Goal: Check status: Check status

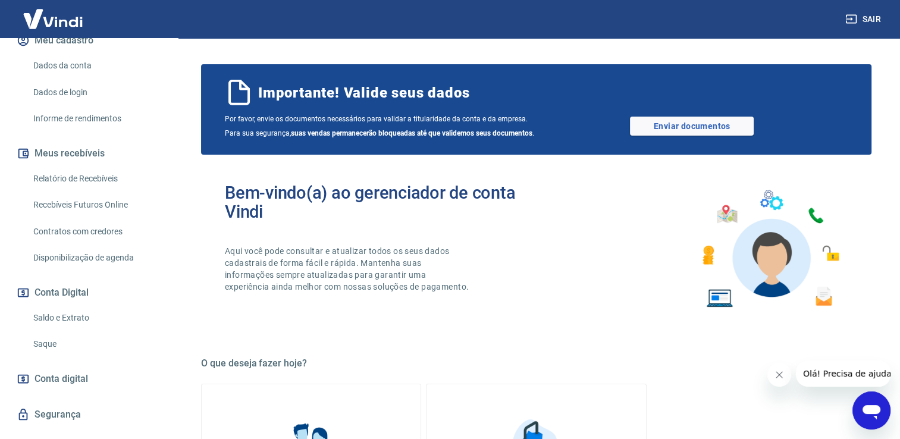
scroll to position [166, 0]
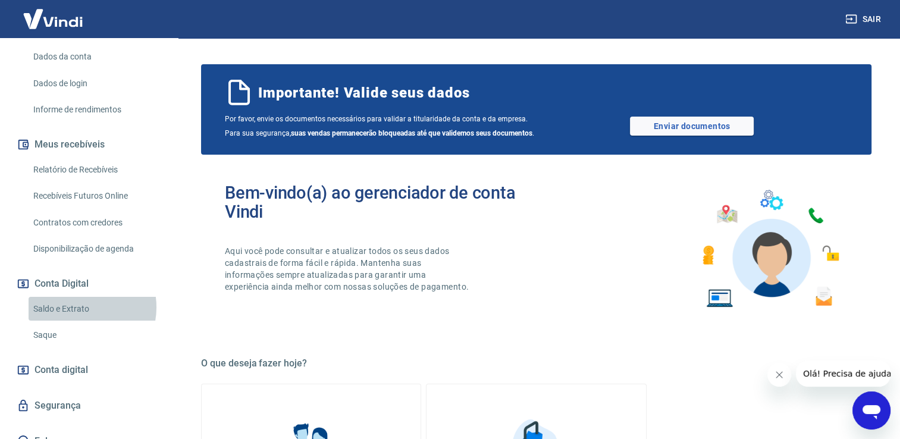
click at [81, 307] on link "Saldo e Extrato" at bounding box center [96, 309] width 135 height 24
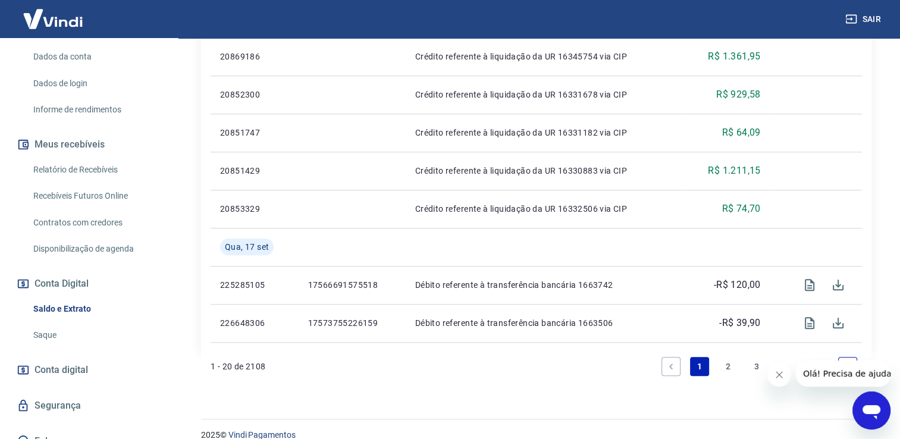
scroll to position [920, 0]
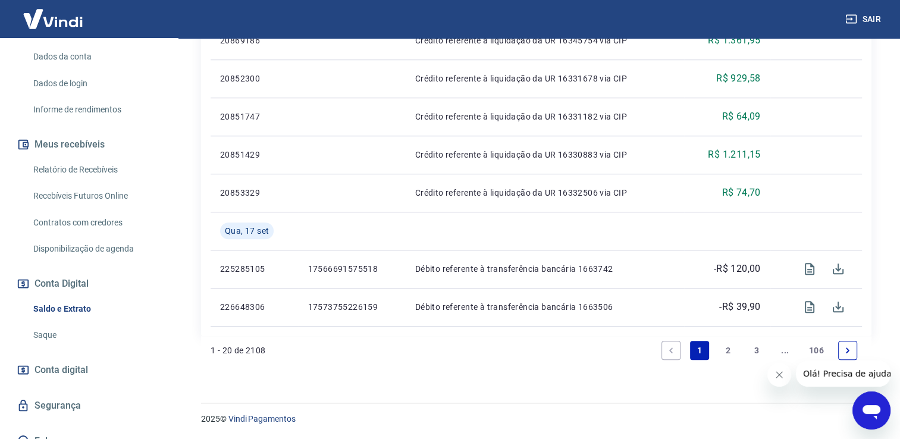
click at [845, 348] on icon "Next page" at bounding box center [847, 349] width 4 height 5
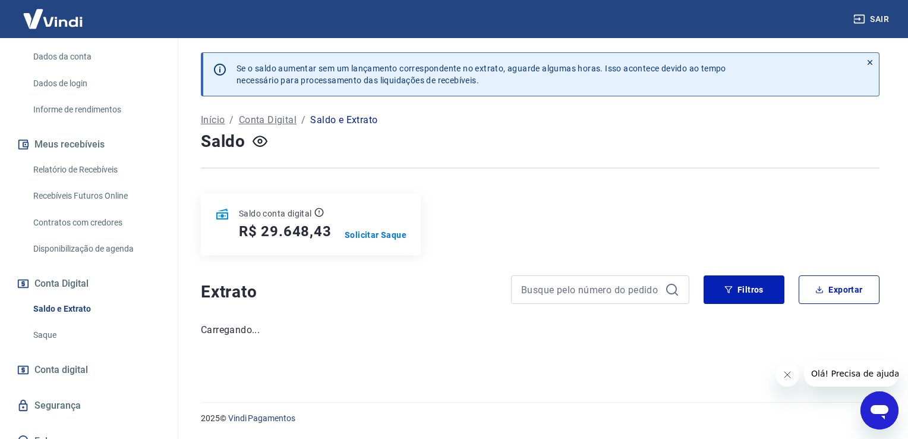
click at [845, 348] on div "Se o saldo aumentar sem um lançamento correspondente no extrato, aguarde alguma…" at bounding box center [540, 213] width 707 height 350
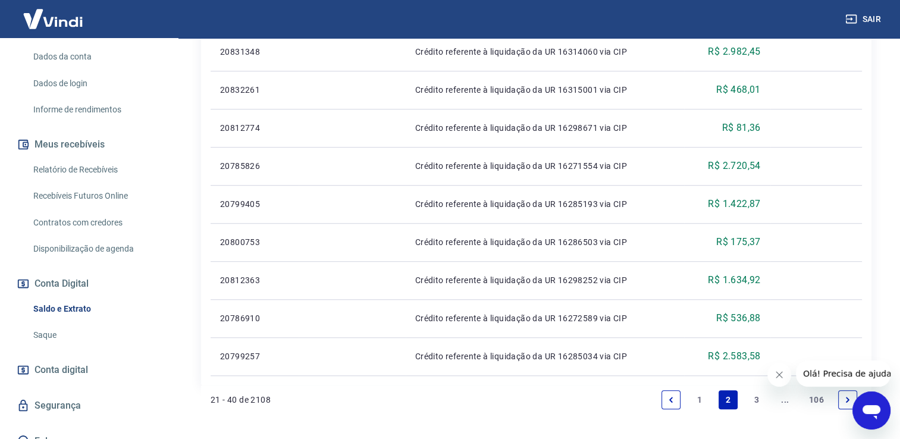
scroll to position [882, 0]
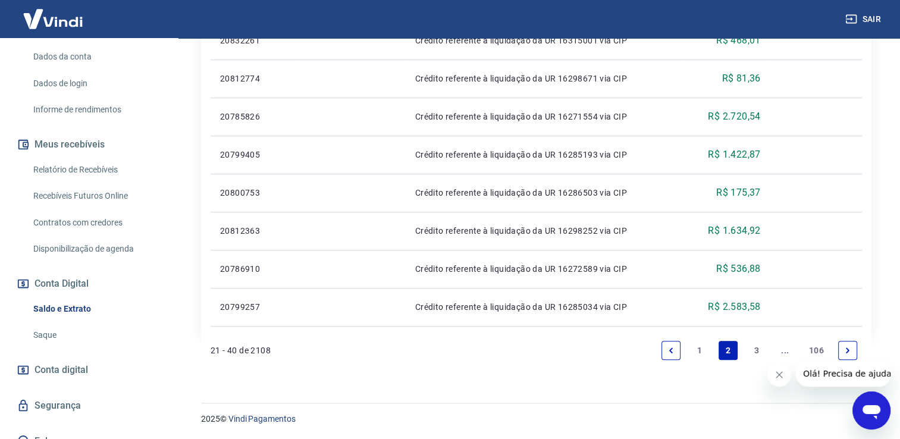
click at [847, 348] on icon "Next page" at bounding box center [847, 349] width 4 height 5
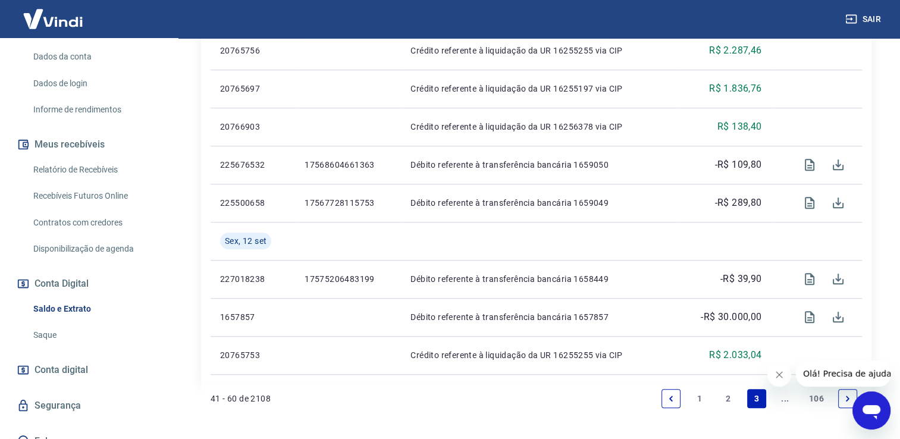
scroll to position [920, 0]
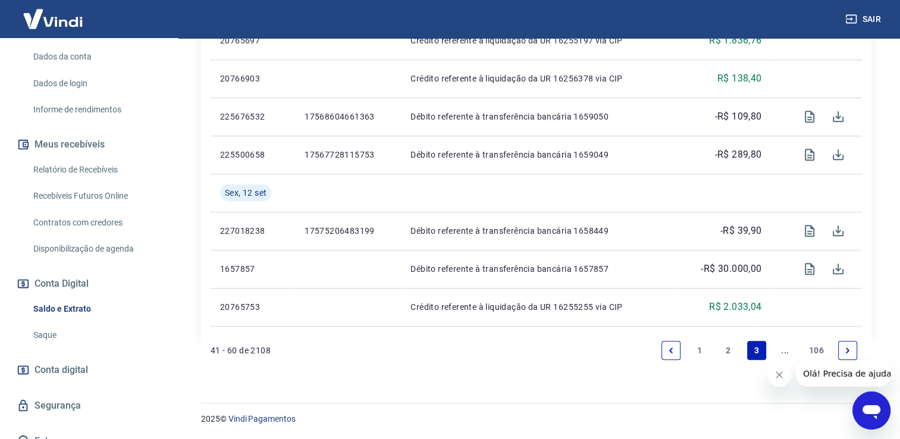
click at [844, 351] on icon "Next page" at bounding box center [847, 350] width 8 height 8
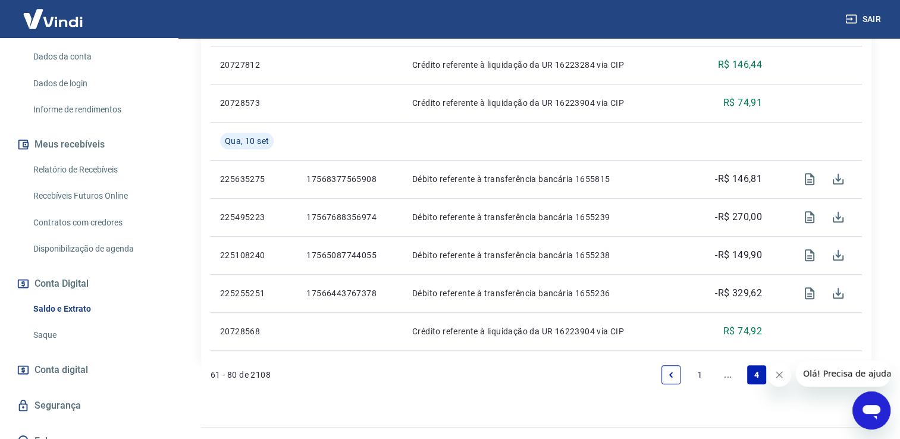
scroll to position [920, 0]
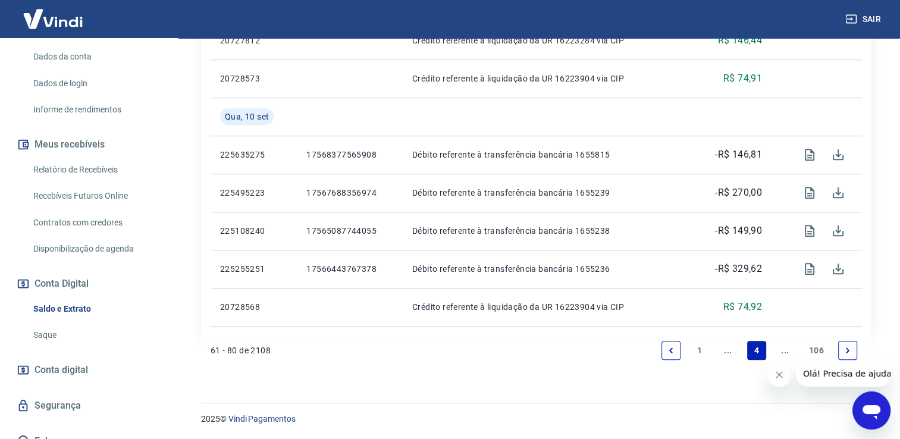
click at [848, 347] on icon "Next page" at bounding box center [847, 350] width 8 height 8
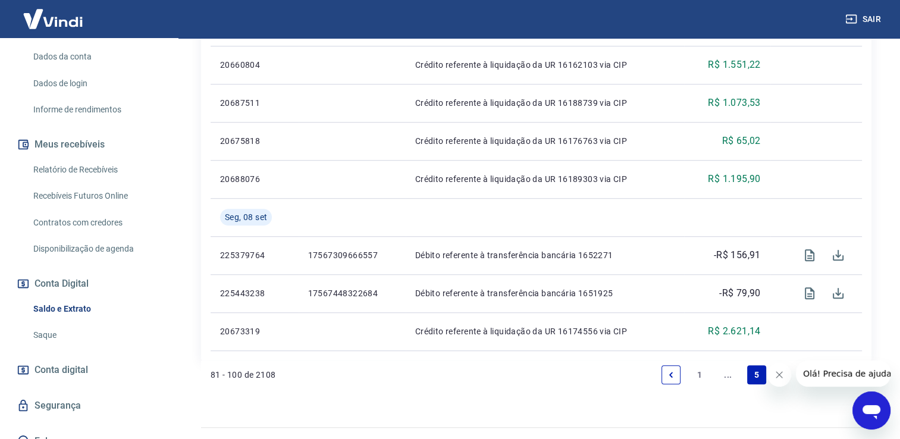
scroll to position [920, 0]
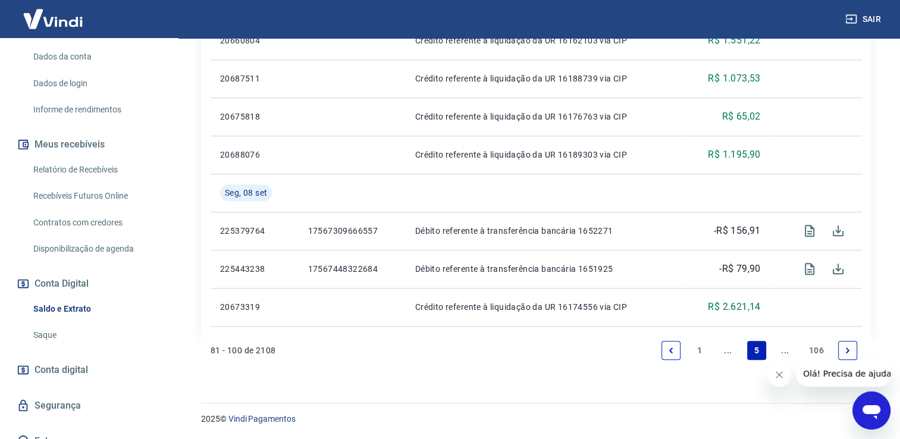
click at [844, 353] on icon "Next page" at bounding box center [847, 350] width 8 height 8
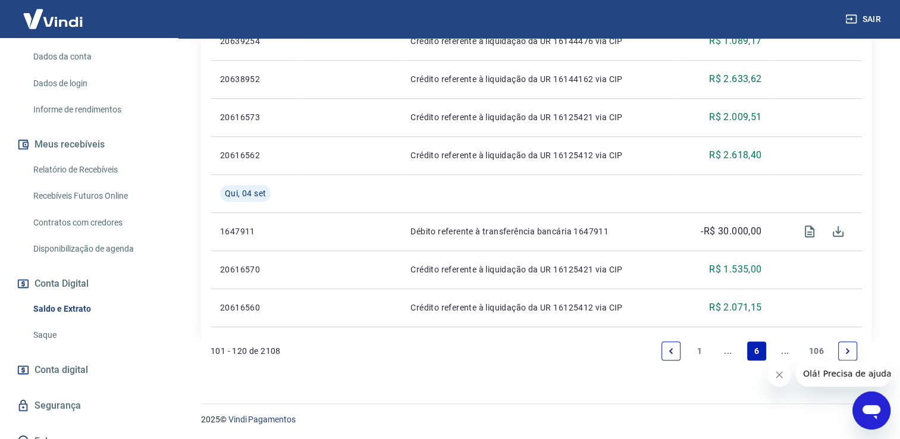
scroll to position [920, 0]
click at [842, 351] on link "Next page" at bounding box center [847, 350] width 19 height 19
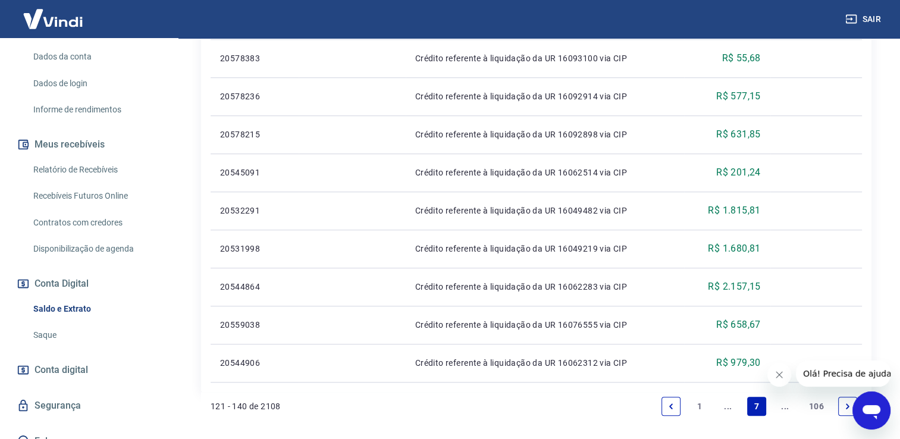
scroll to position [920, 0]
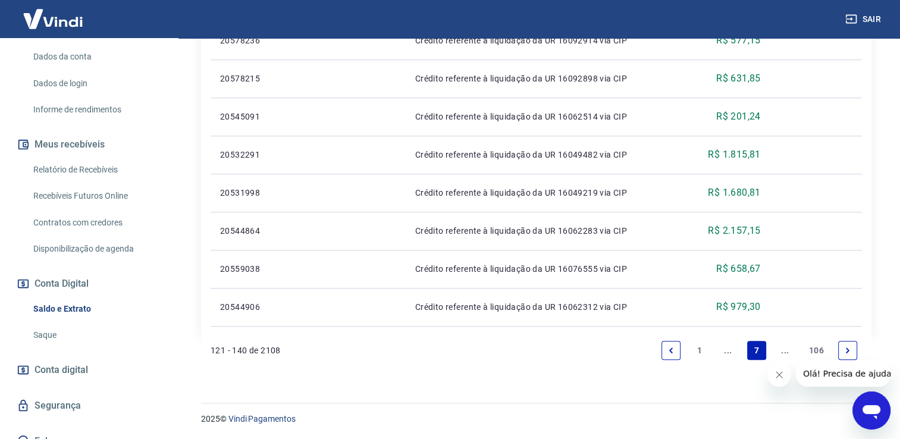
click at [845, 347] on icon "Next page" at bounding box center [847, 350] width 8 height 8
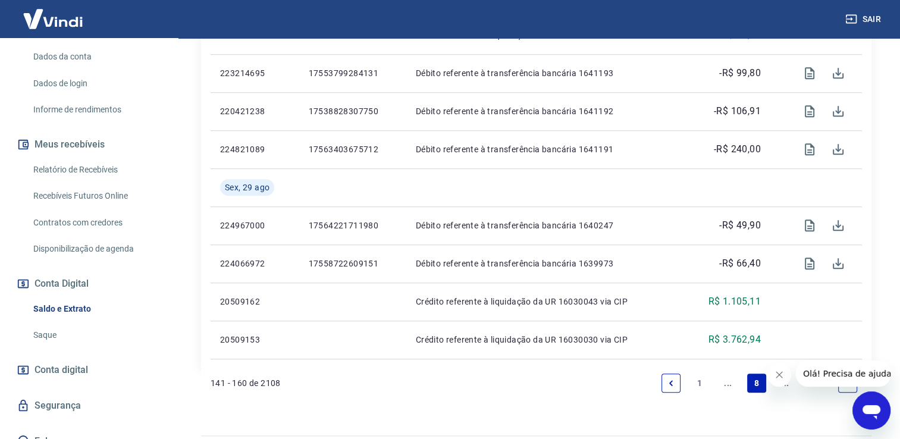
scroll to position [920, 0]
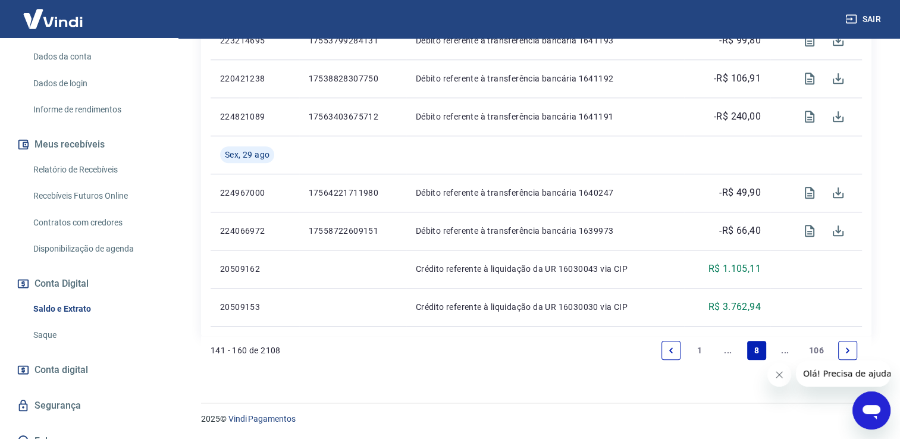
click at [847, 350] on icon "Next page" at bounding box center [847, 350] width 8 height 8
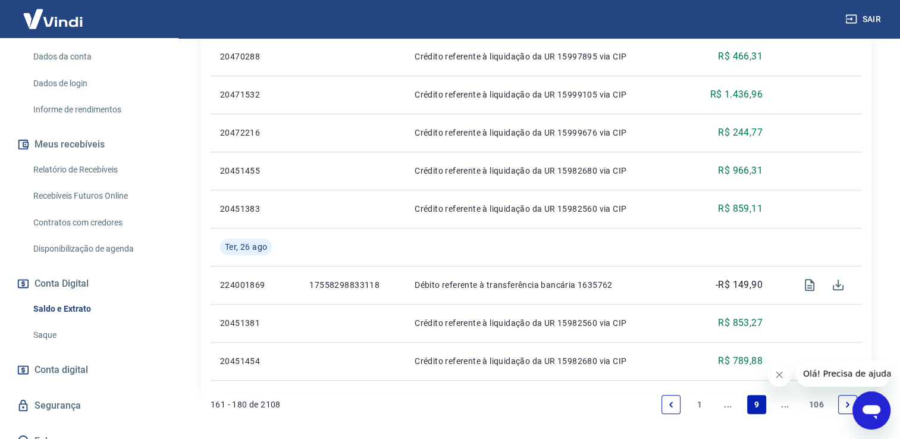
scroll to position [958, 0]
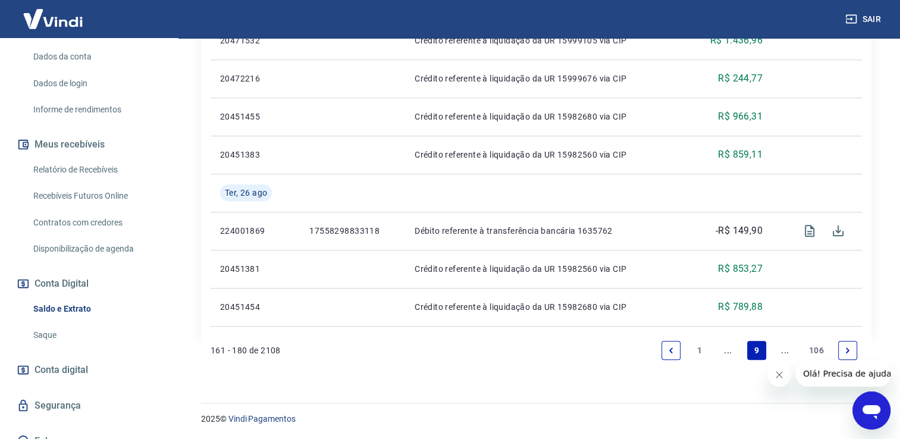
click at [846, 353] on icon "Next page" at bounding box center [847, 350] width 8 height 8
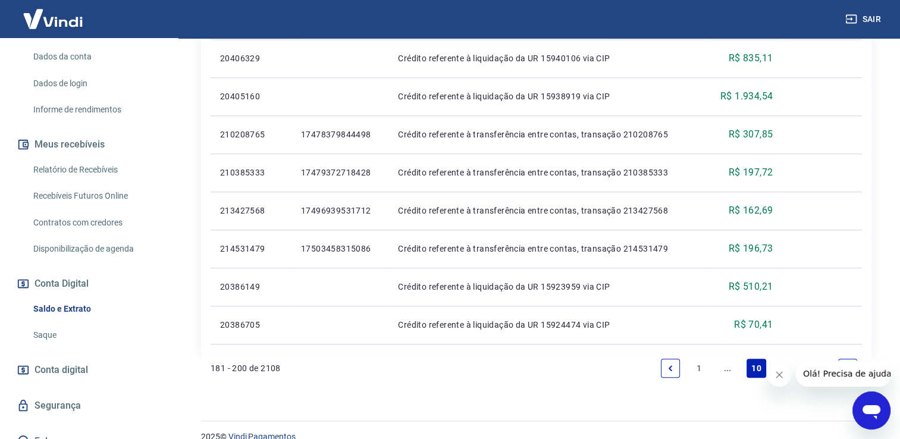
scroll to position [882, 0]
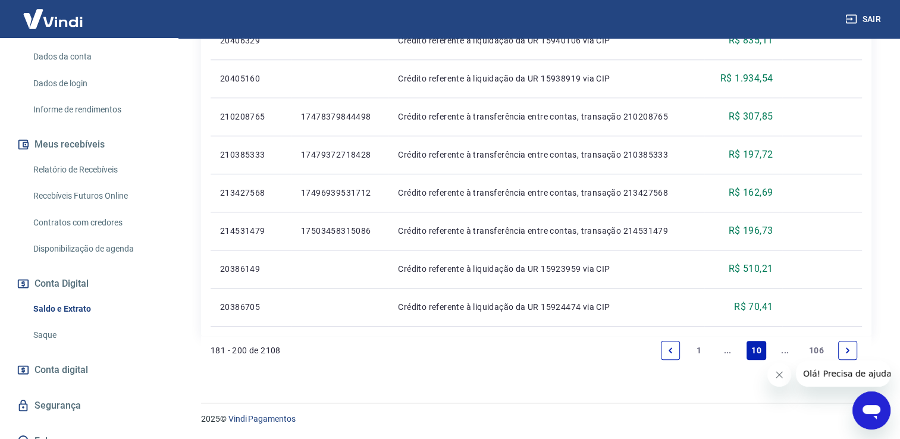
click at [847, 350] on icon "Next page" at bounding box center [847, 349] width 4 height 5
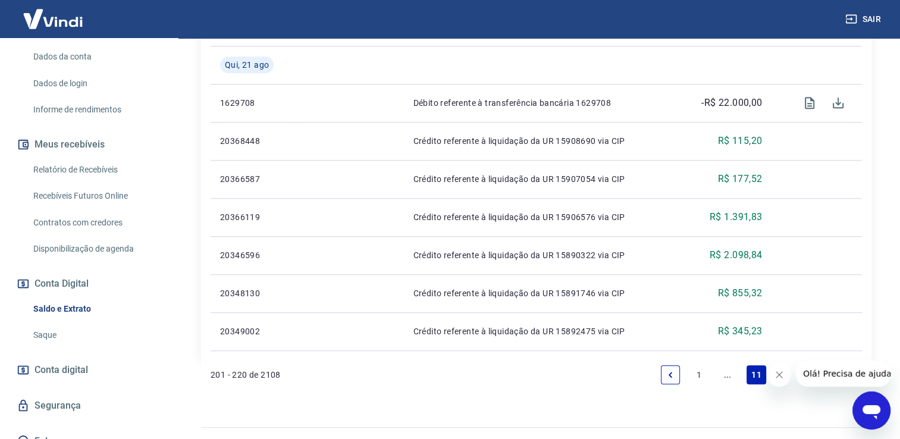
scroll to position [920, 0]
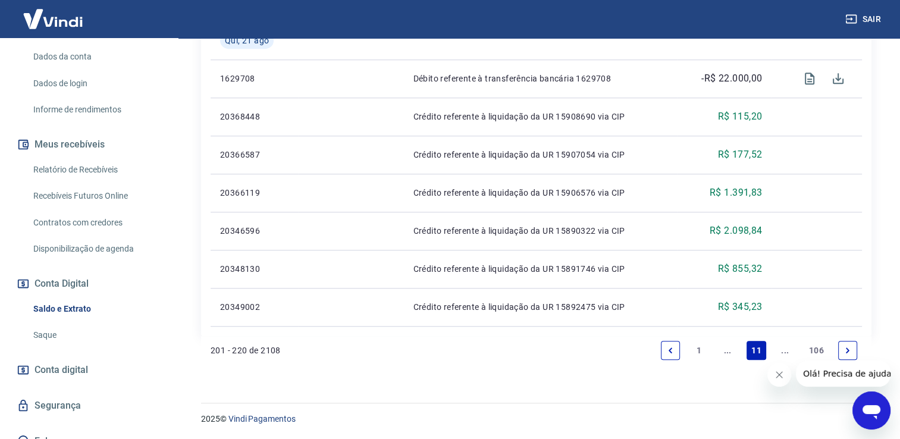
click at [850, 346] on icon "Next page" at bounding box center [847, 350] width 8 height 8
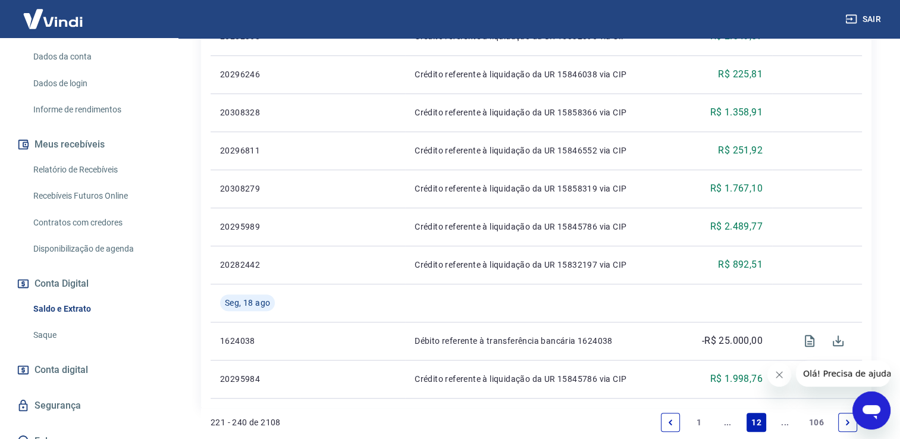
scroll to position [920, 0]
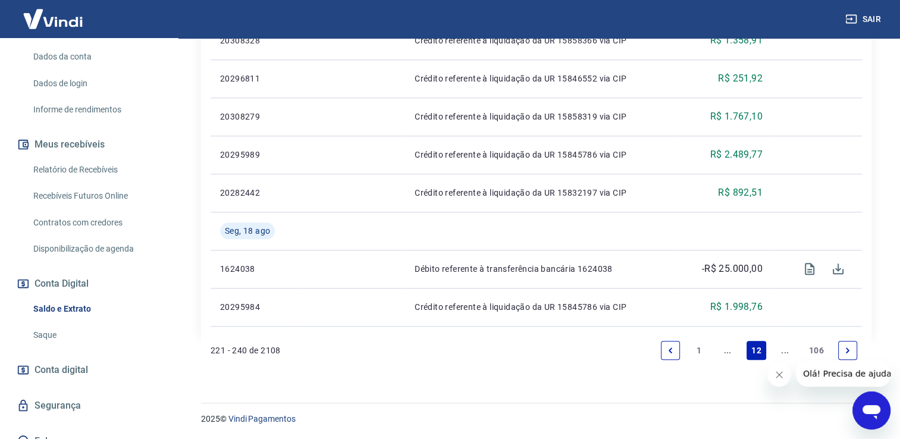
click at [847, 353] on icon "Next page" at bounding box center [847, 350] width 8 height 8
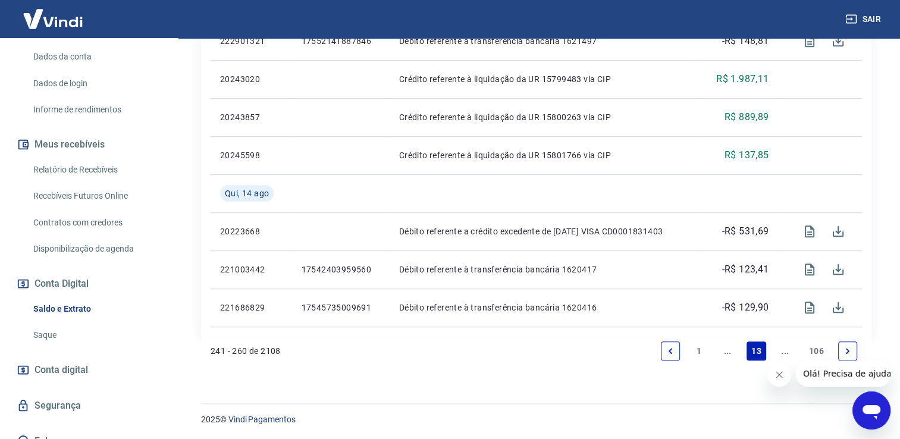
scroll to position [920, 0]
click at [759, 351] on link "13" at bounding box center [756, 350] width 20 height 19
click at [782, 351] on link "..." at bounding box center [784, 350] width 19 height 19
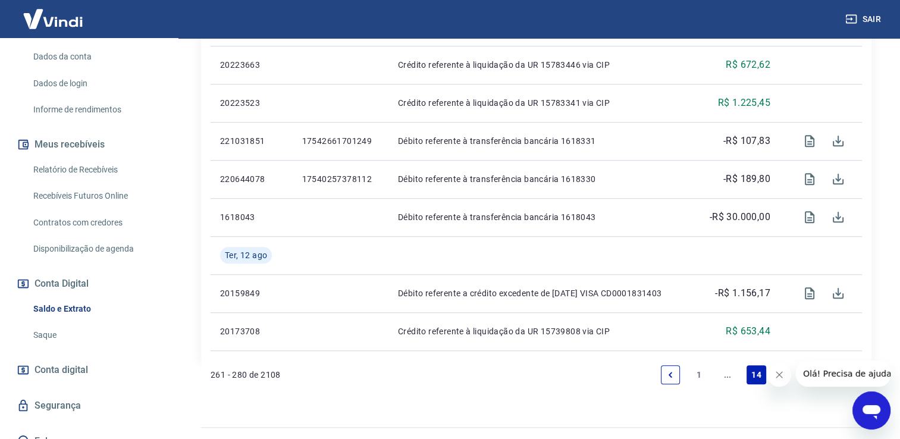
scroll to position [920, 0]
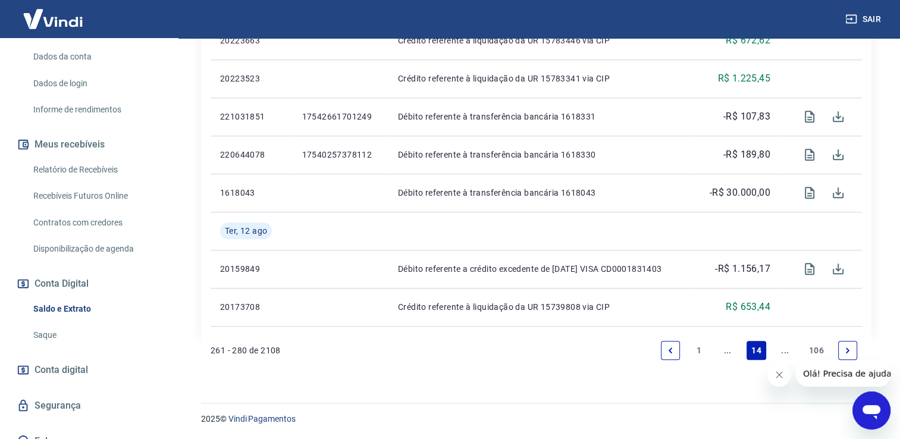
click at [851, 351] on link "Next page" at bounding box center [847, 350] width 19 height 19
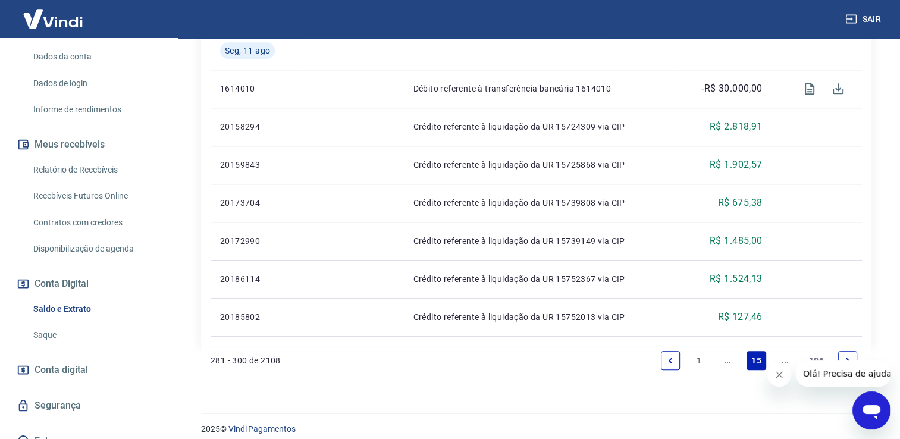
scroll to position [882, 0]
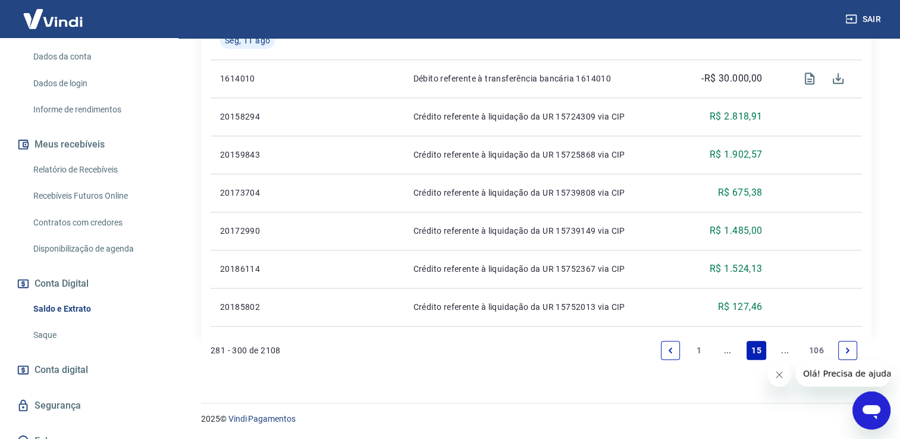
click at [784, 350] on link "..." at bounding box center [784, 350] width 19 height 19
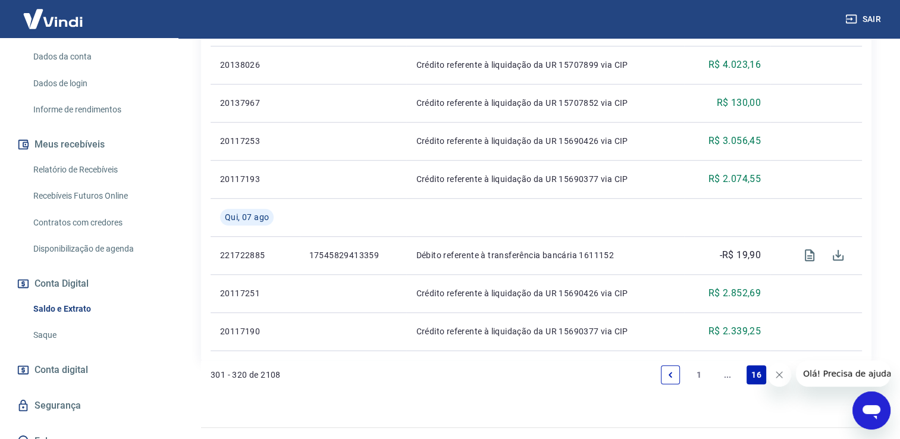
scroll to position [920, 0]
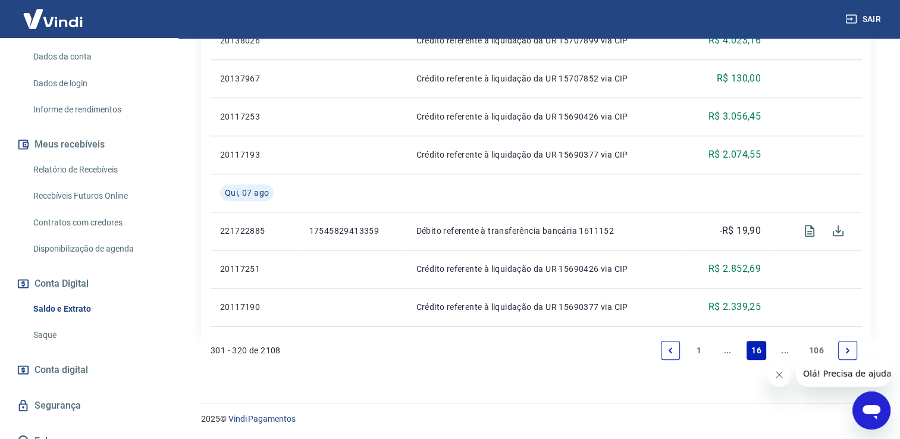
click at [849, 350] on icon "Next page" at bounding box center [847, 350] width 8 height 8
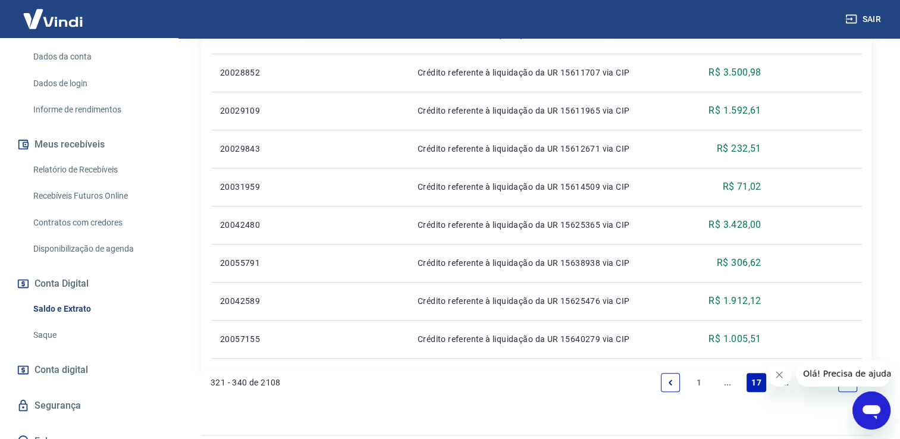
scroll to position [920, 0]
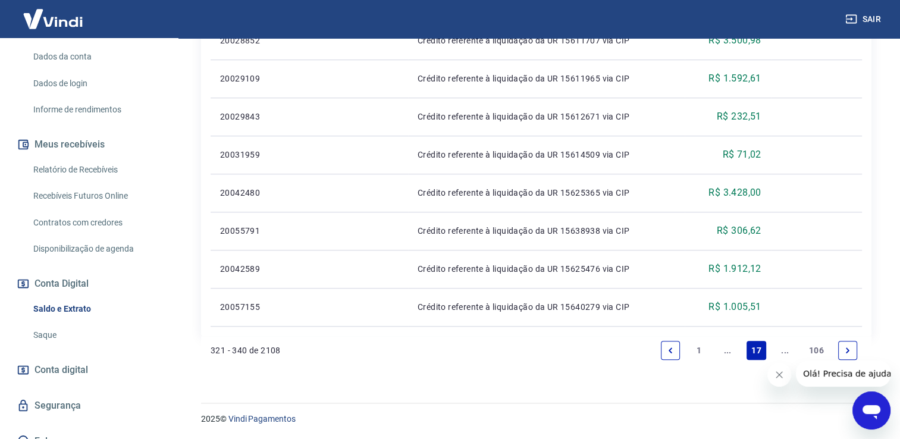
click at [848, 356] on link "Next page" at bounding box center [847, 350] width 19 height 19
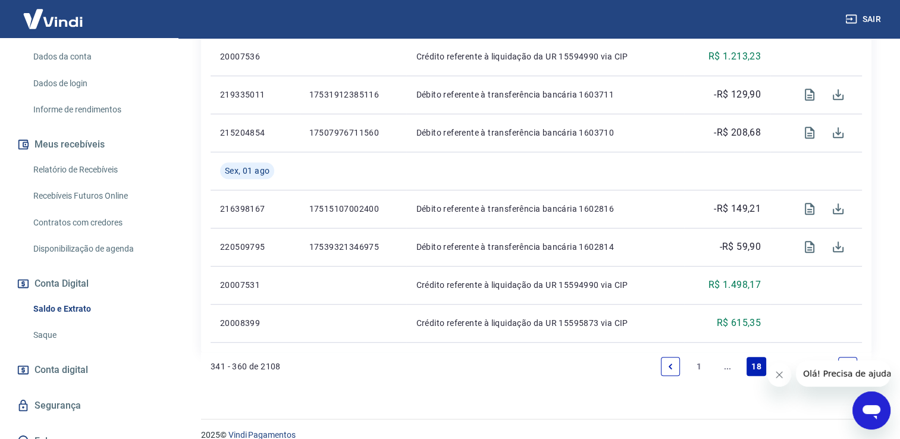
scroll to position [920, 0]
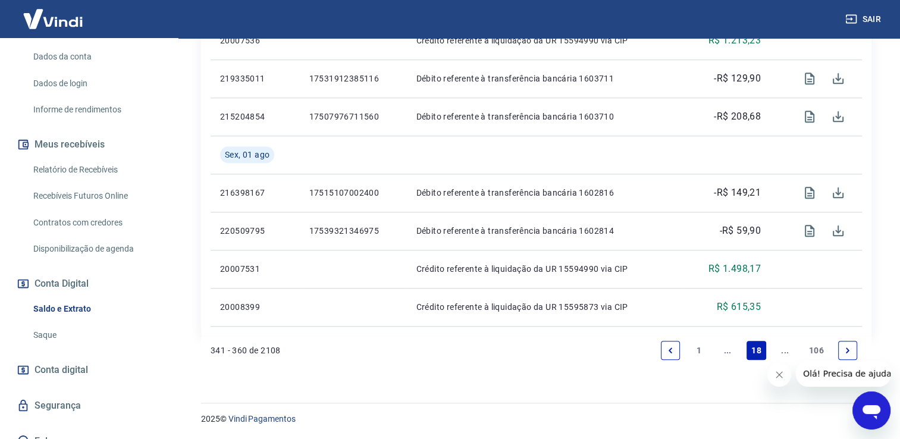
click at [668, 348] on icon "Previous page" at bounding box center [670, 350] width 8 height 8
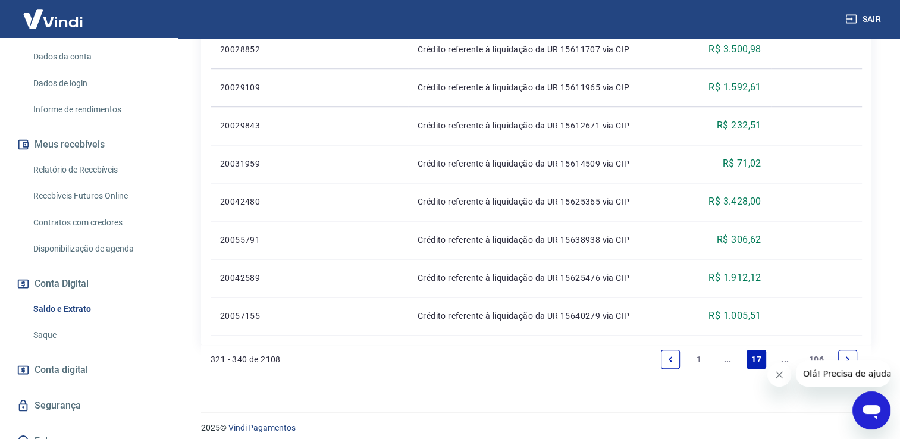
scroll to position [920, 0]
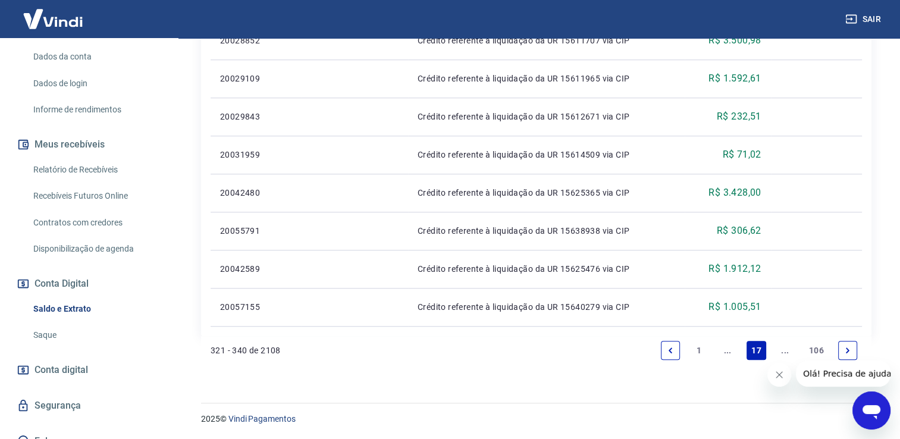
click at [672, 346] on icon "Previous page" at bounding box center [670, 350] width 8 height 8
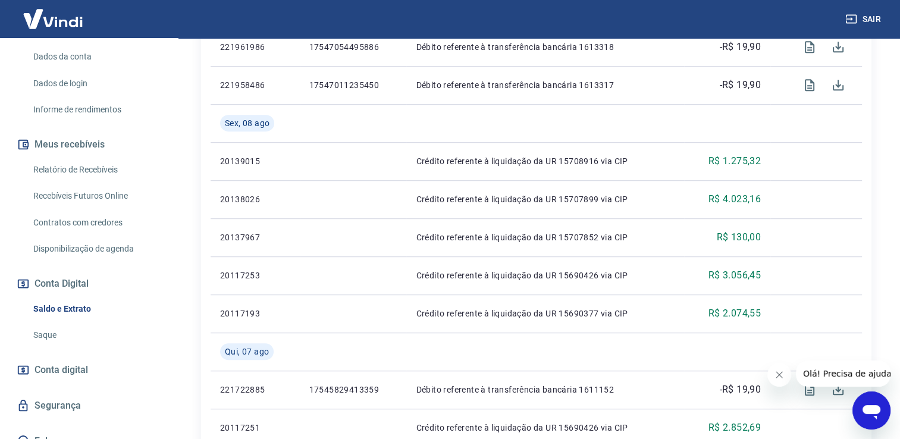
scroll to position [832, 0]
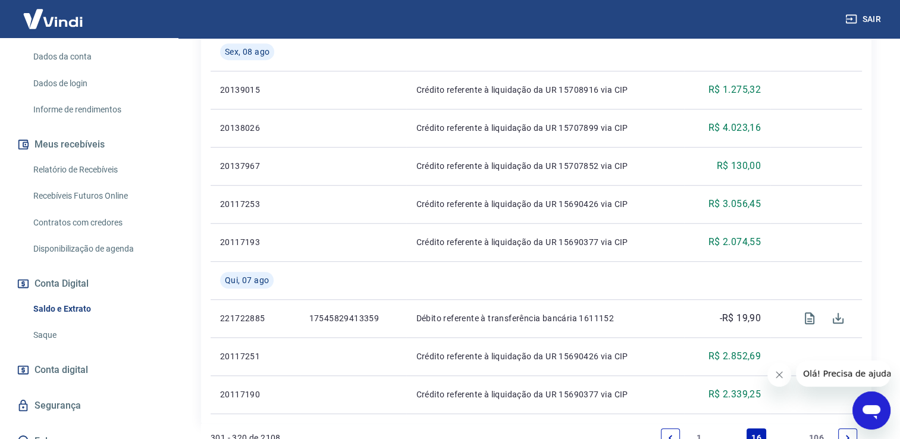
click at [671, 437] on icon "Previous page" at bounding box center [670, 437] width 8 height 8
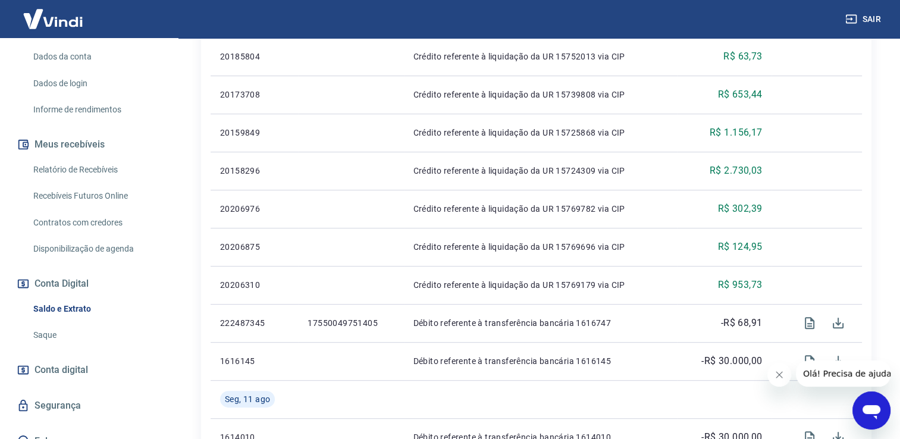
scroll to position [578, 0]
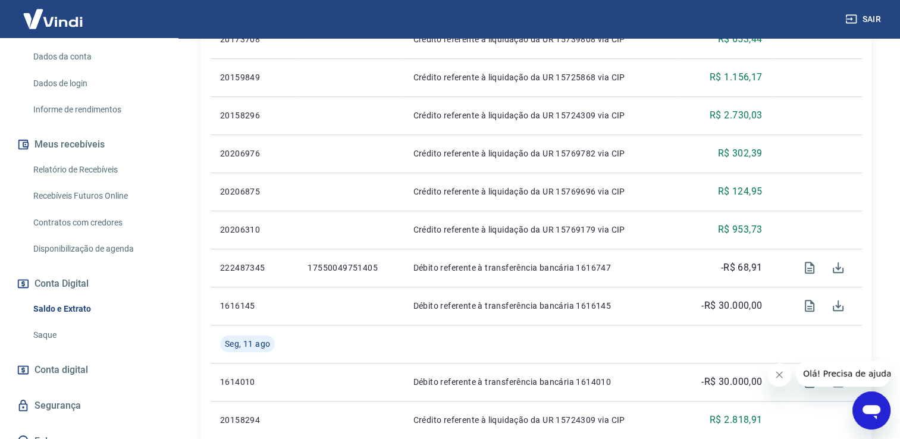
click at [898, 2] on div "Sair" at bounding box center [450, 19] width 900 height 38
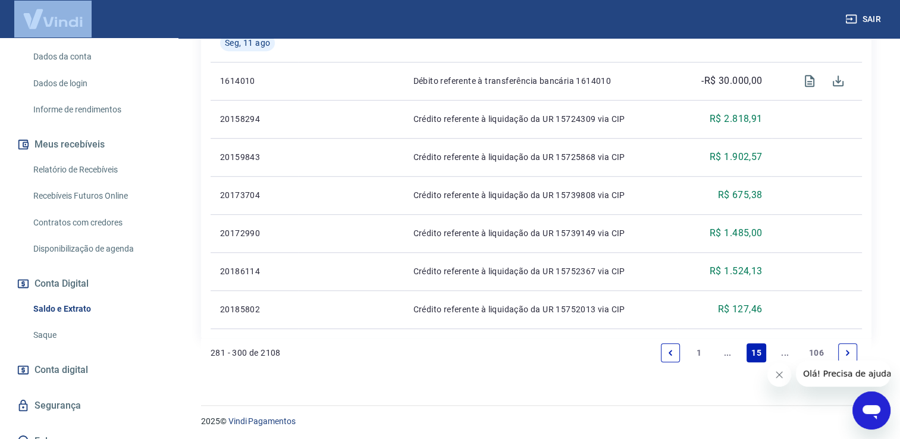
scroll to position [882, 0]
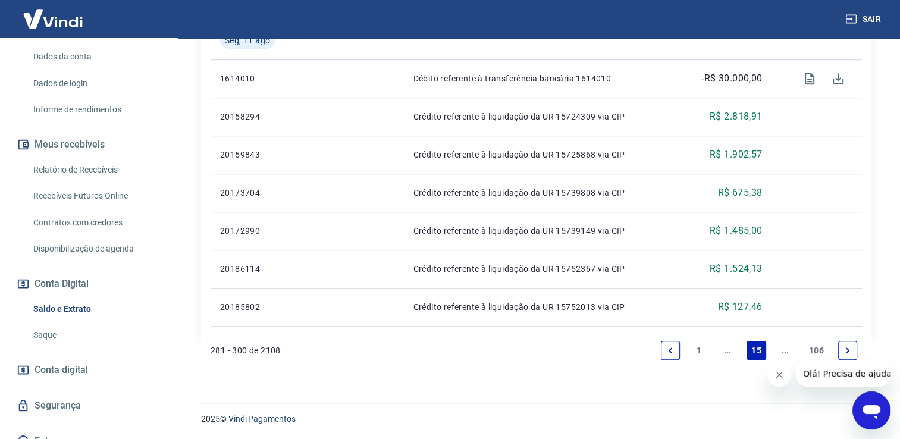
click at [672, 346] on icon "Previous page" at bounding box center [670, 350] width 8 height 8
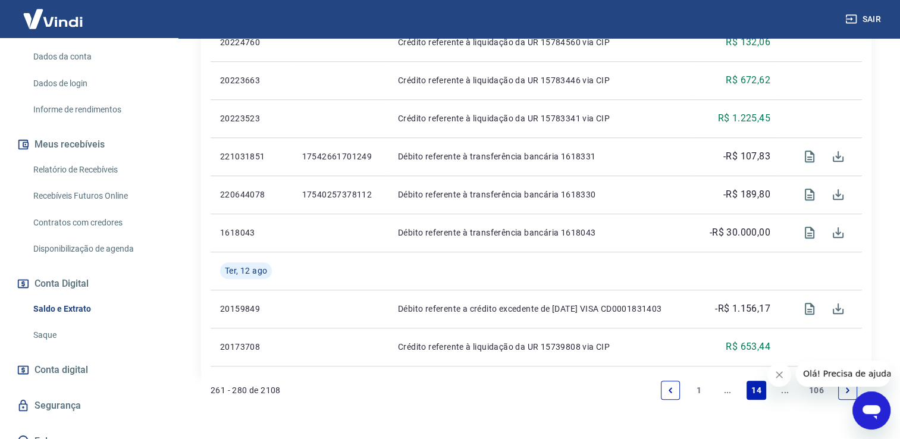
scroll to position [920, 0]
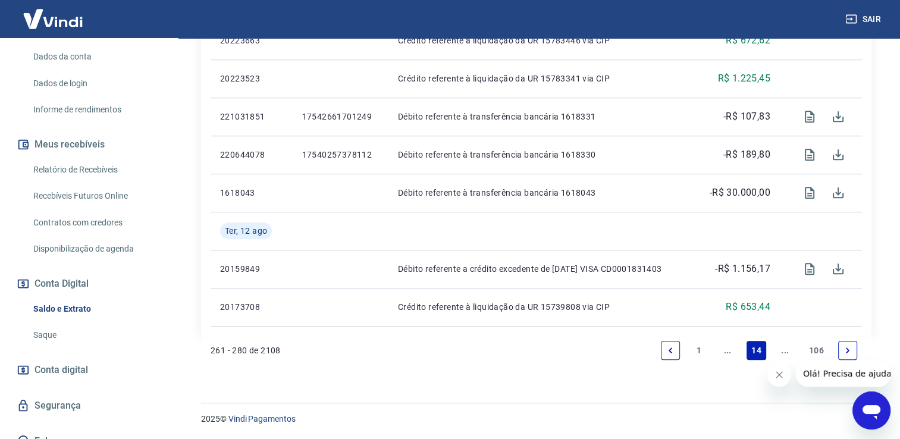
click at [671, 351] on icon "Previous page" at bounding box center [670, 350] width 8 height 8
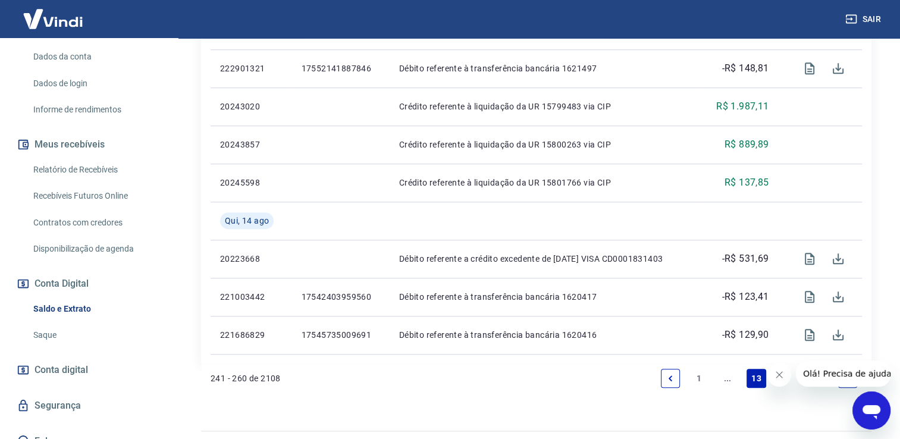
scroll to position [904, 0]
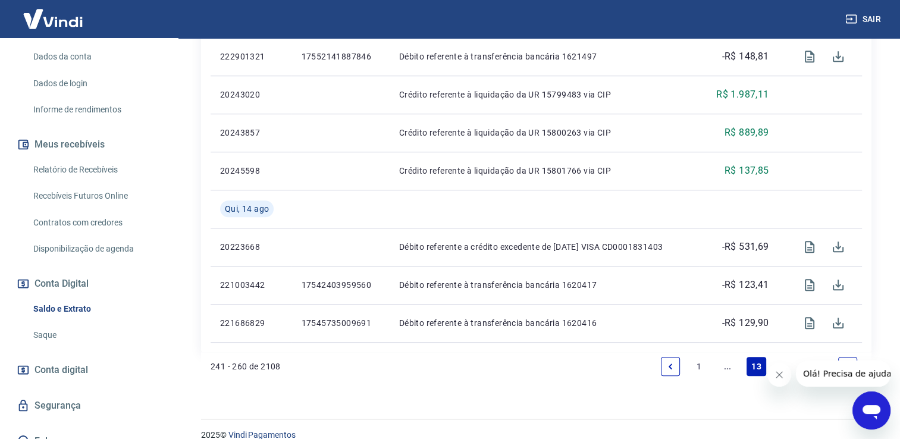
click at [672, 369] on icon "Previous page" at bounding box center [670, 366] width 8 height 8
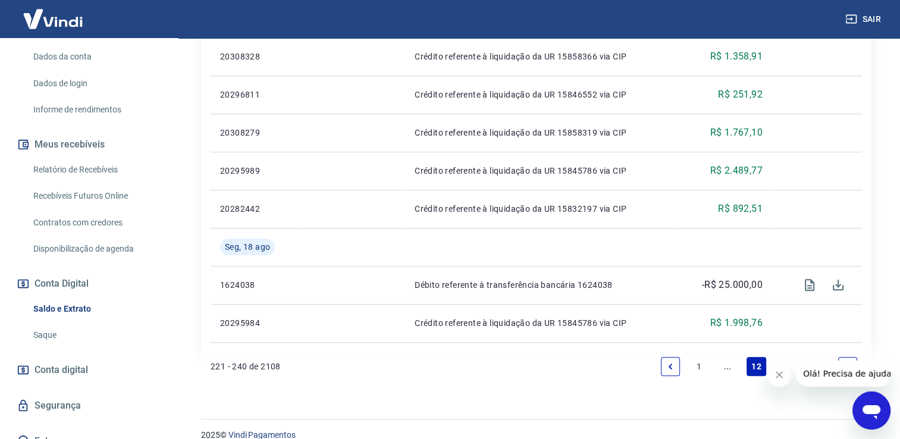
scroll to position [920, 0]
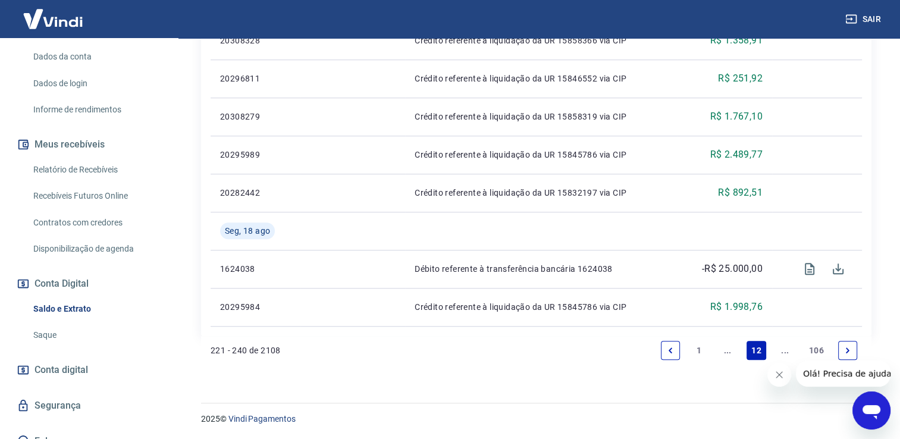
click at [672, 348] on icon "Previous page" at bounding box center [670, 350] width 8 height 8
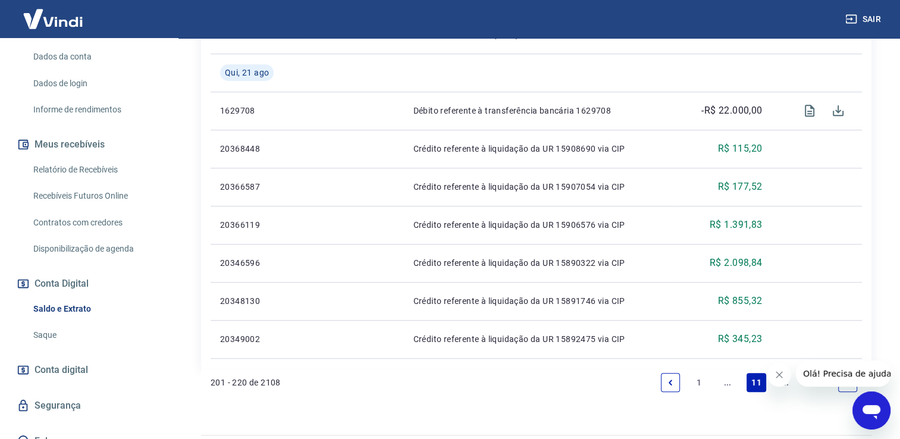
scroll to position [911, 0]
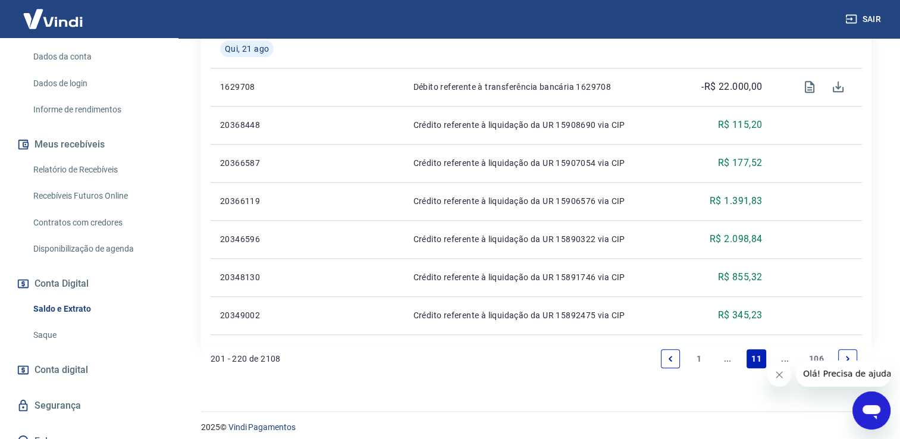
click at [844, 358] on icon "Next page" at bounding box center [847, 358] width 8 height 8
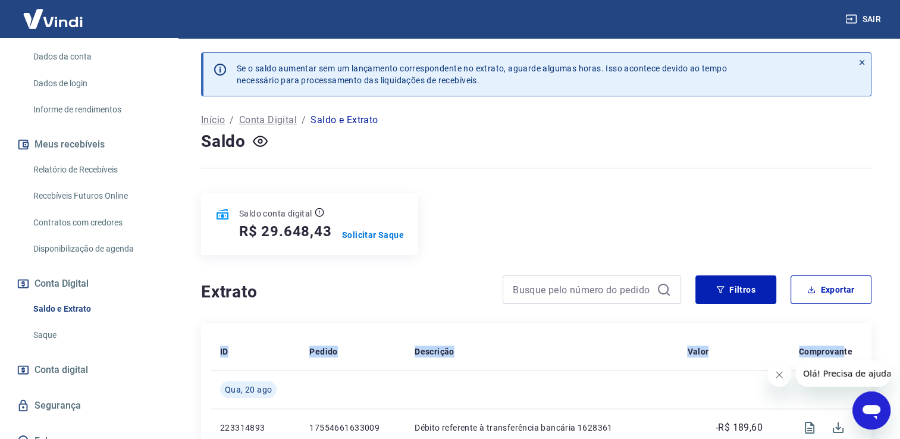
drag, startPoint x: 844, startPoint y: 358, endPoint x: 899, endPoint y: 392, distance: 64.8
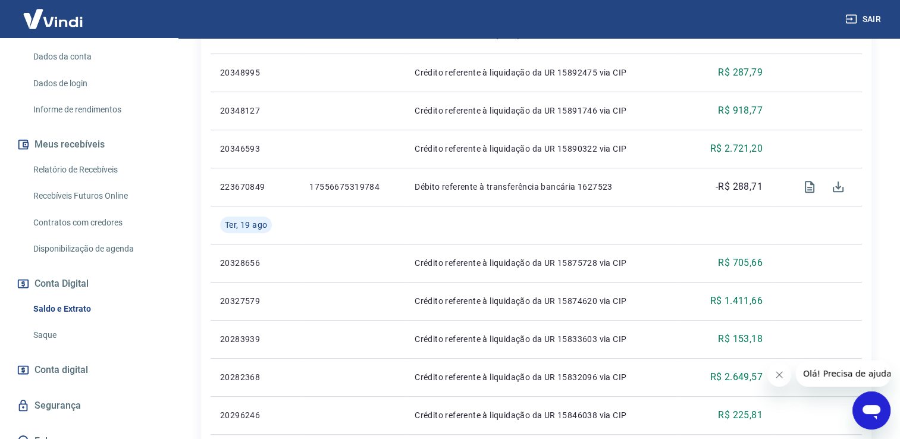
scroll to position [578, 0]
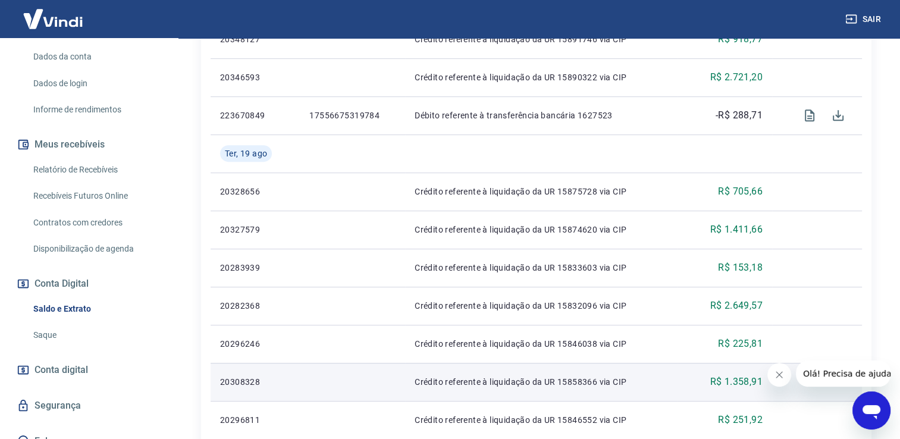
click at [688, 382] on div "R$ 1.358,91" at bounding box center [724, 382] width 75 height 14
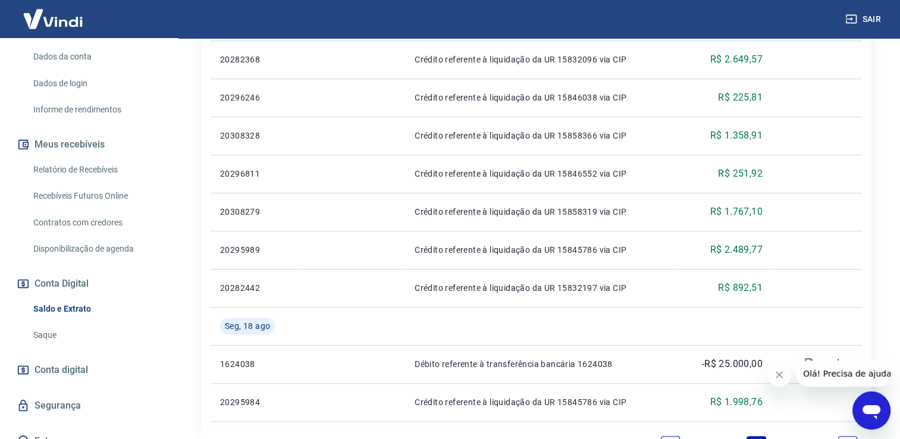
scroll to position [920, 0]
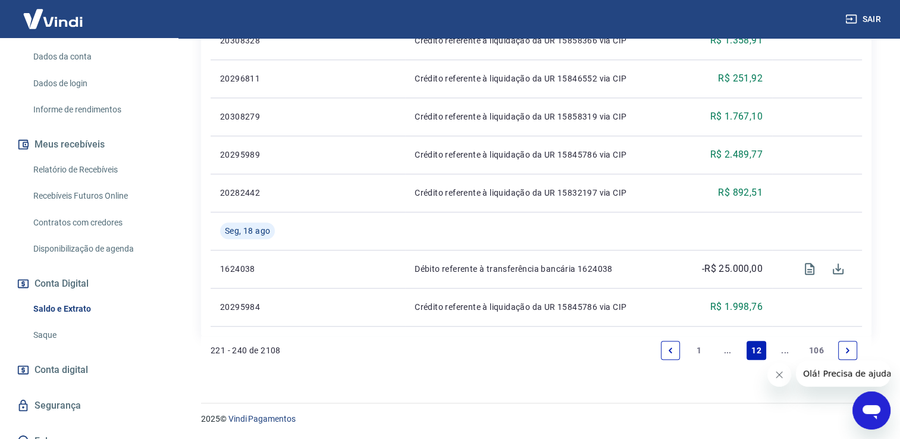
click at [849, 346] on icon "Next page" at bounding box center [847, 350] width 8 height 8
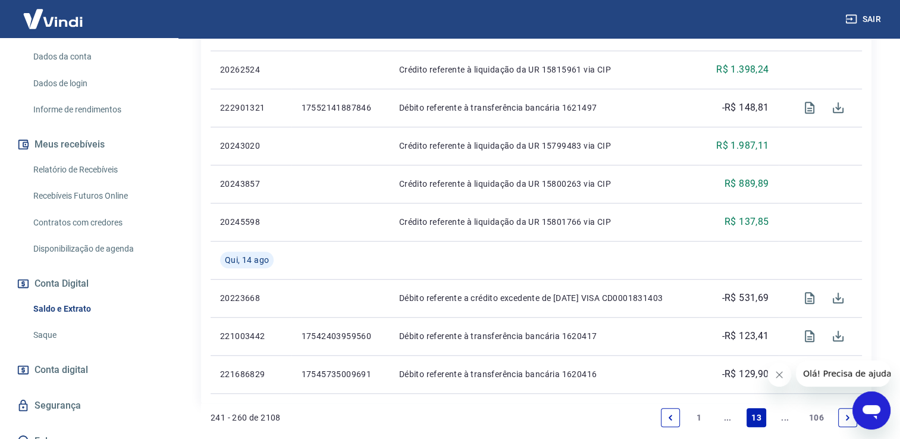
scroll to position [856, 0]
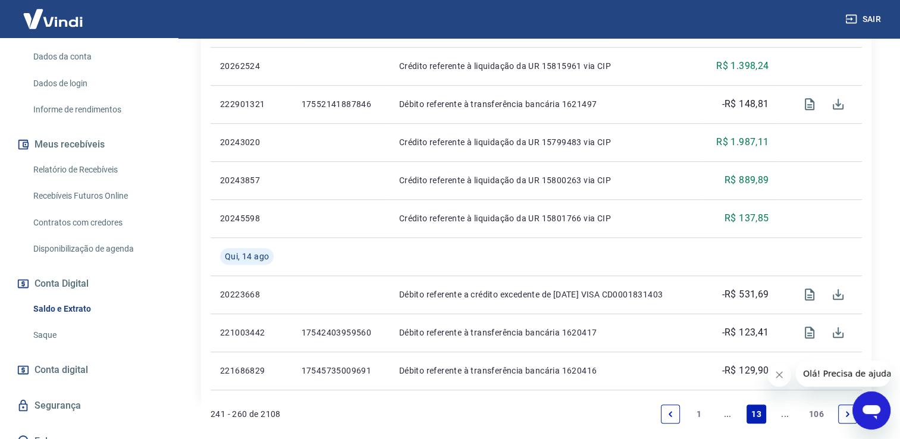
click at [845, 415] on icon "Next page" at bounding box center [847, 413] width 4 height 5
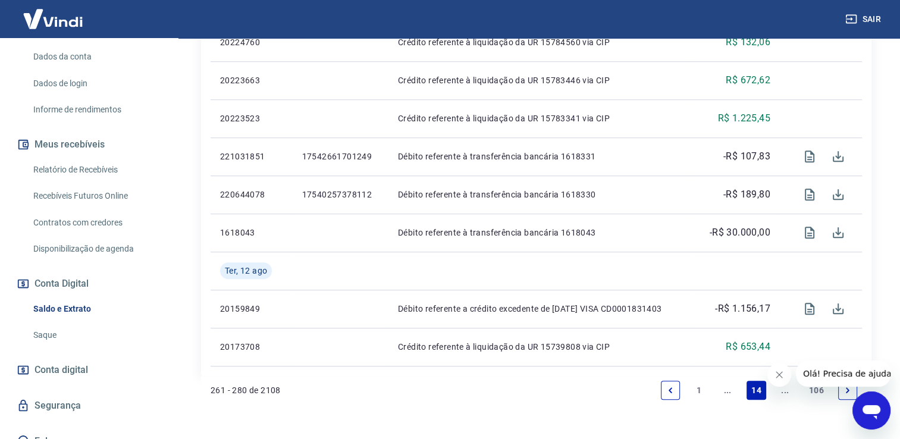
scroll to position [920, 0]
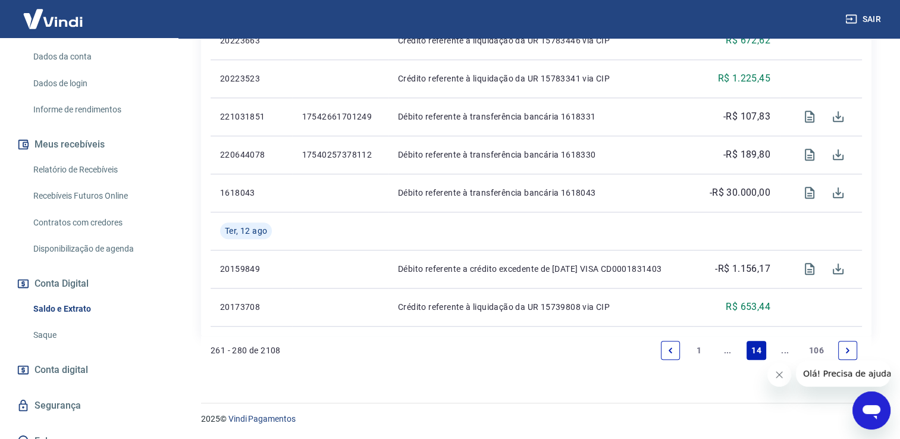
click at [671, 348] on icon "Previous page" at bounding box center [670, 349] width 4 height 5
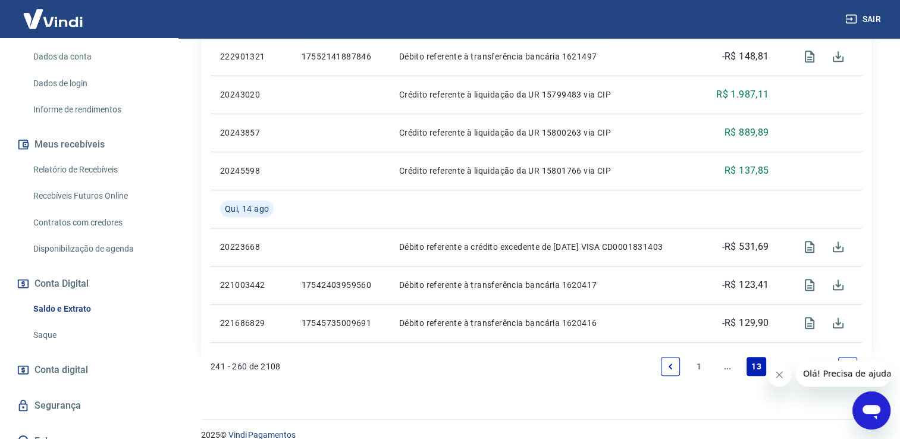
scroll to position [920, 0]
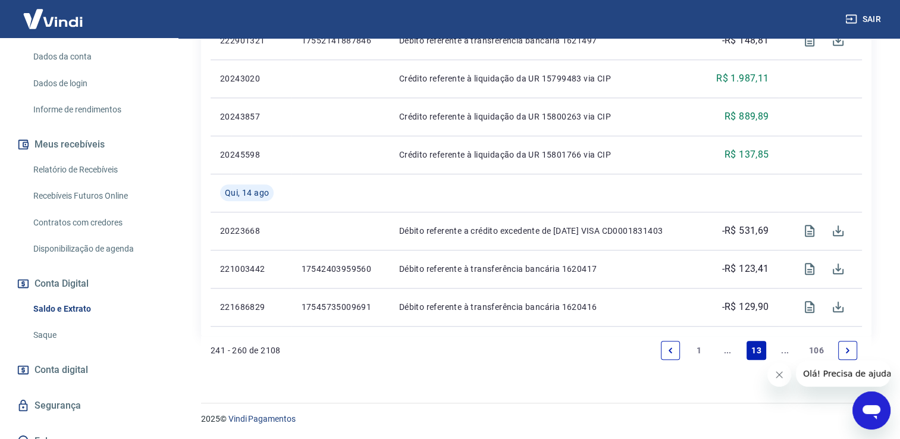
click at [670, 347] on icon "Previous page" at bounding box center [670, 350] width 8 height 8
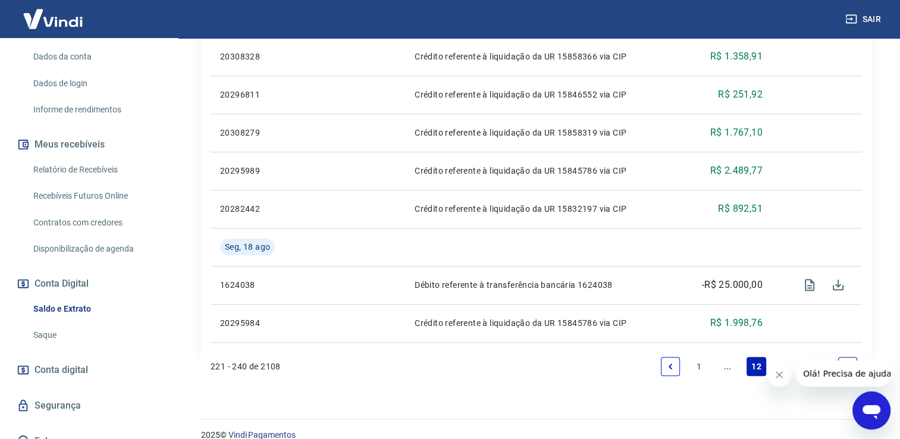
scroll to position [920, 0]
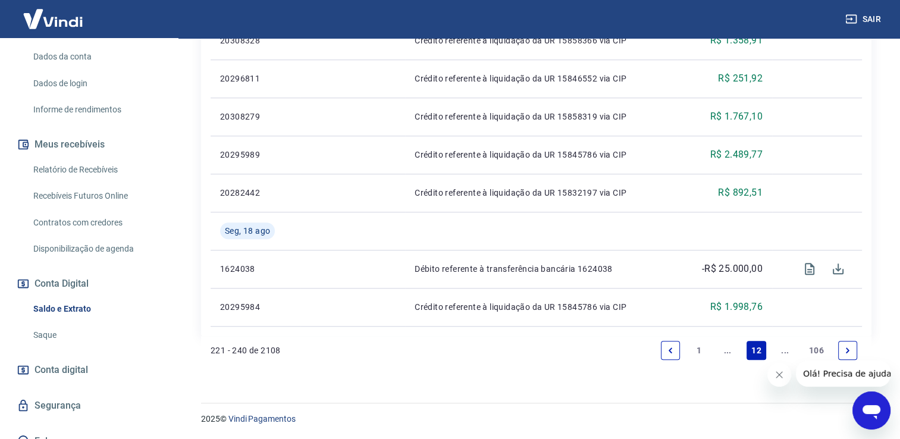
click at [841, 349] on link "Next page" at bounding box center [847, 350] width 19 height 19
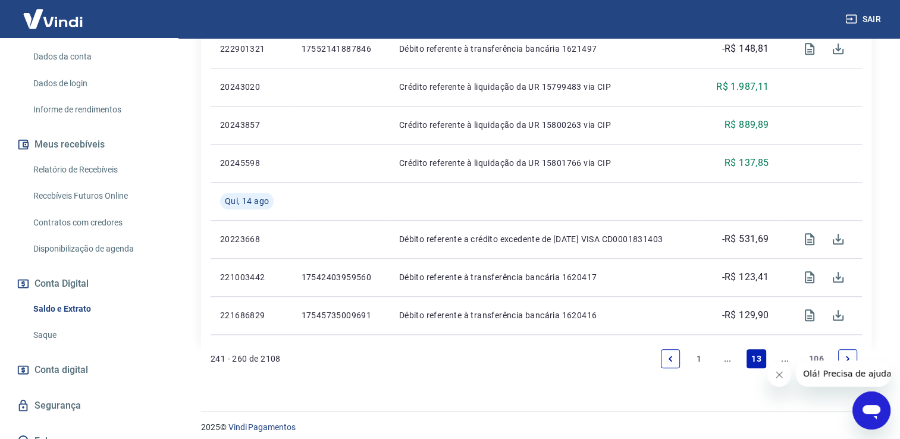
scroll to position [920, 0]
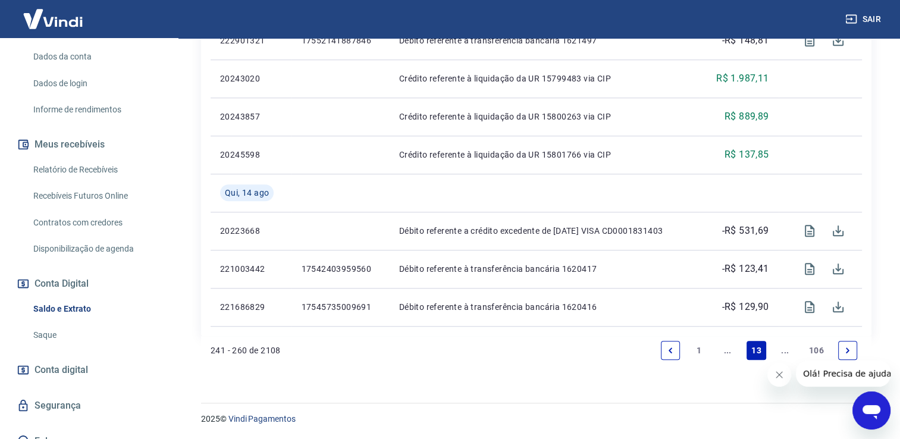
click at [845, 350] on icon "Next page" at bounding box center [847, 350] width 8 height 8
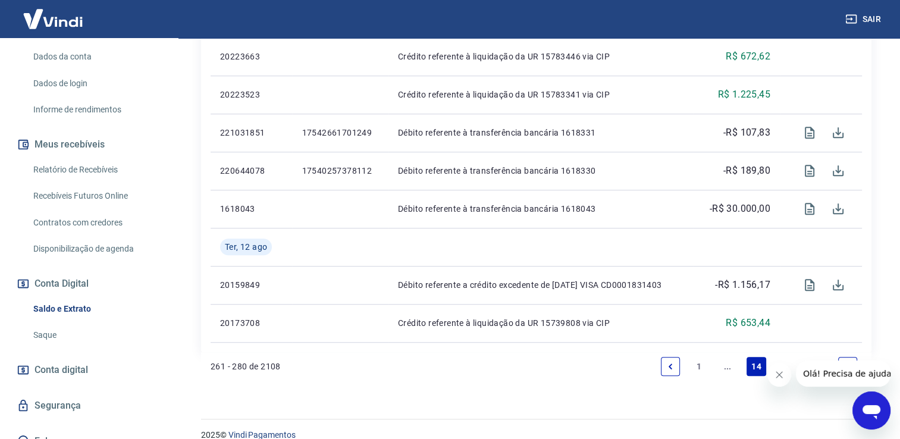
scroll to position [920, 0]
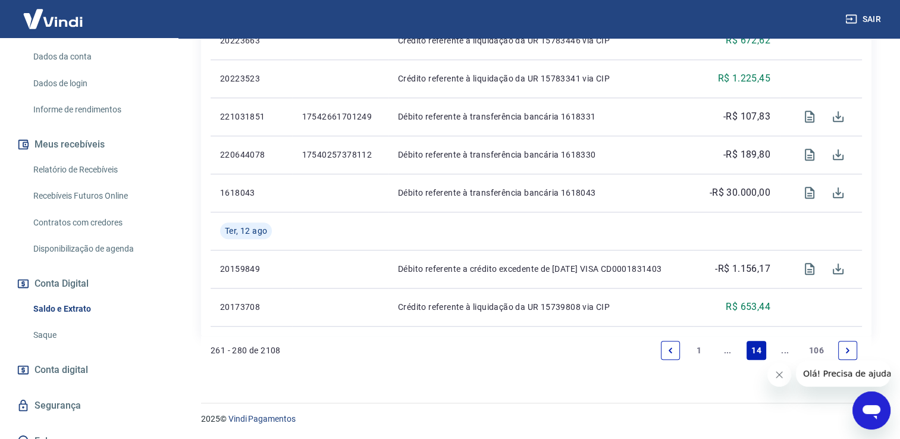
click at [671, 350] on icon "Previous page" at bounding box center [670, 350] width 8 height 8
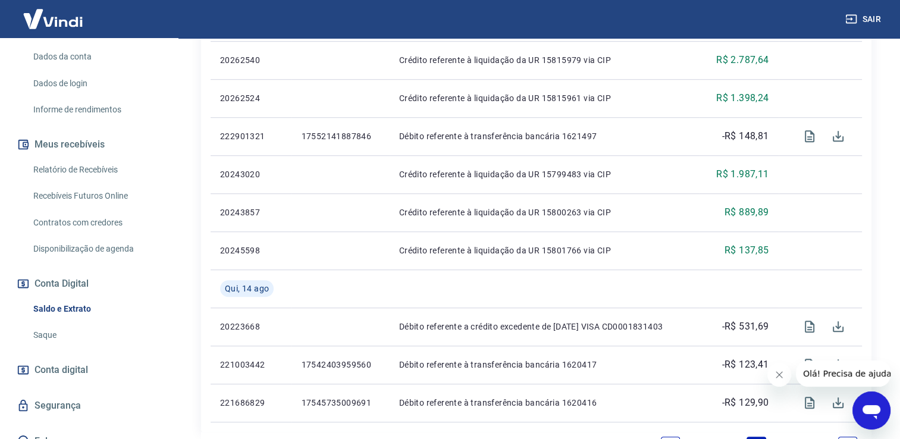
scroll to position [872, 0]
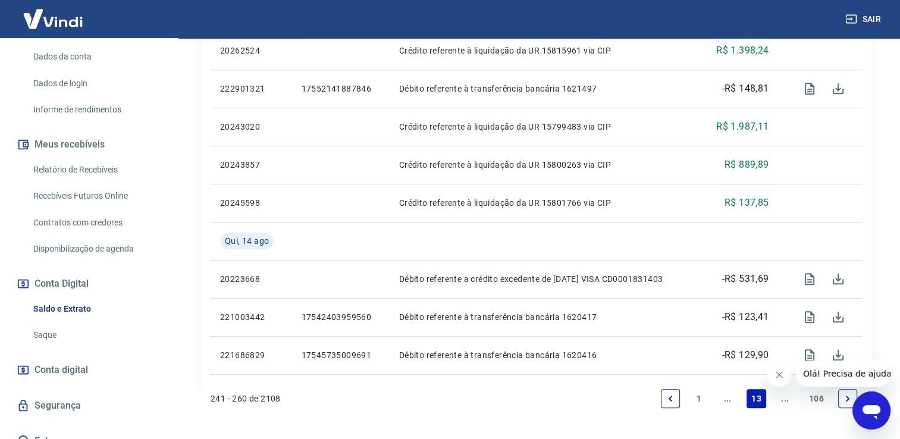
click at [668, 401] on icon "Previous page" at bounding box center [670, 398] width 8 height 8
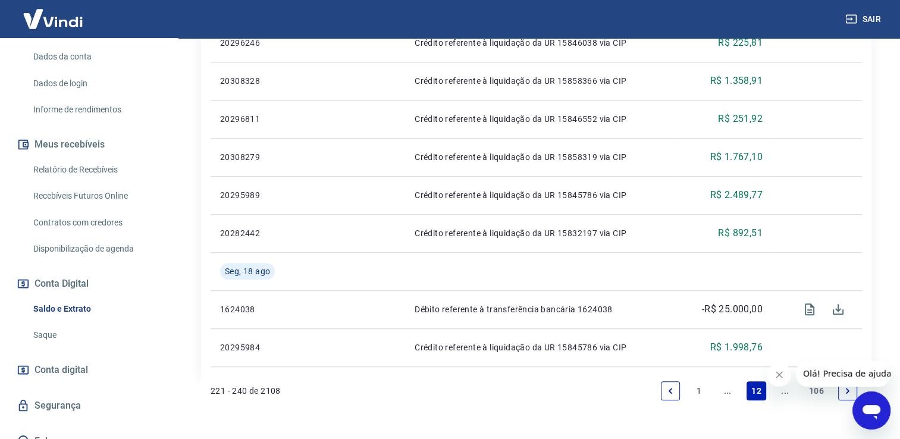
scroll to position [903, 0]
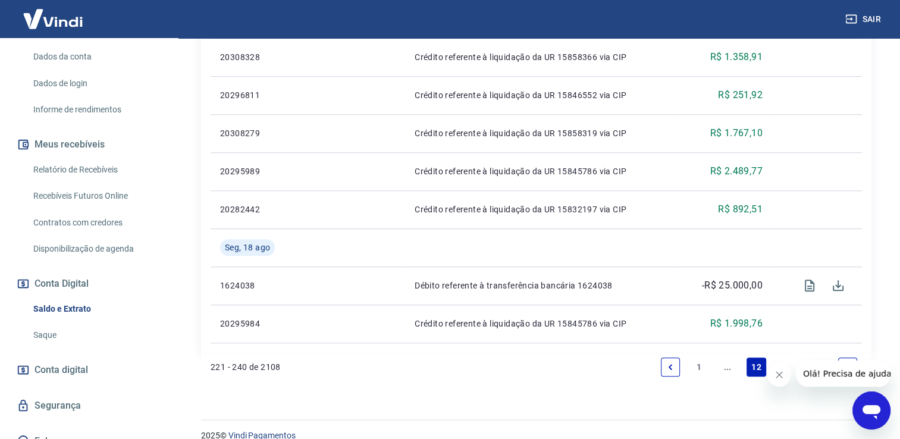
click at [666, 366] on icon "Previous page" at bounding box center [670, 367] width 8 height 8
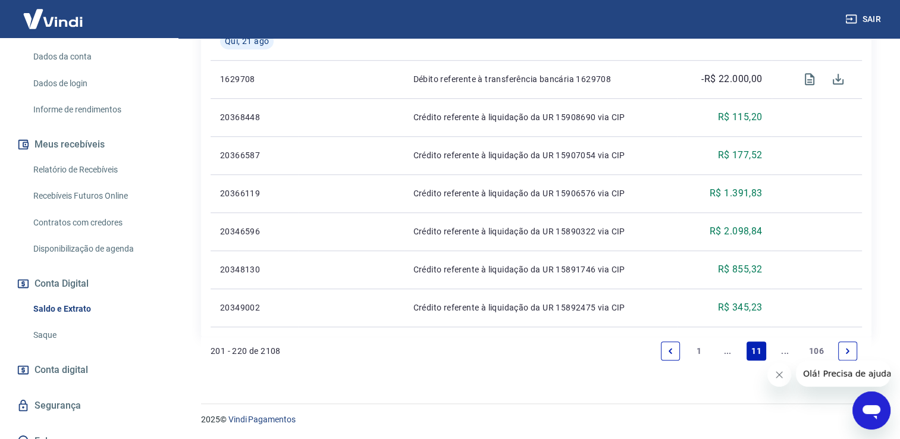
scroll to position [920, 0]
click at [669, 349] on icon "Previous page" at bounding box center [670, 349] width 4 height 5
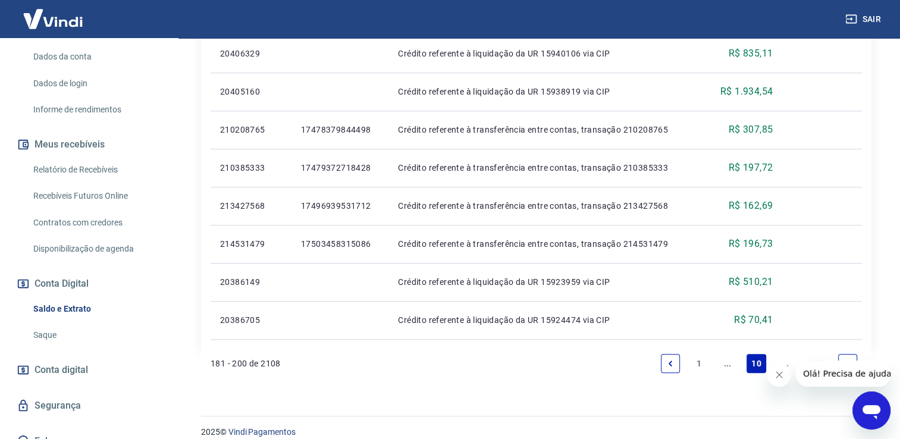
scroll to position [882, 0]
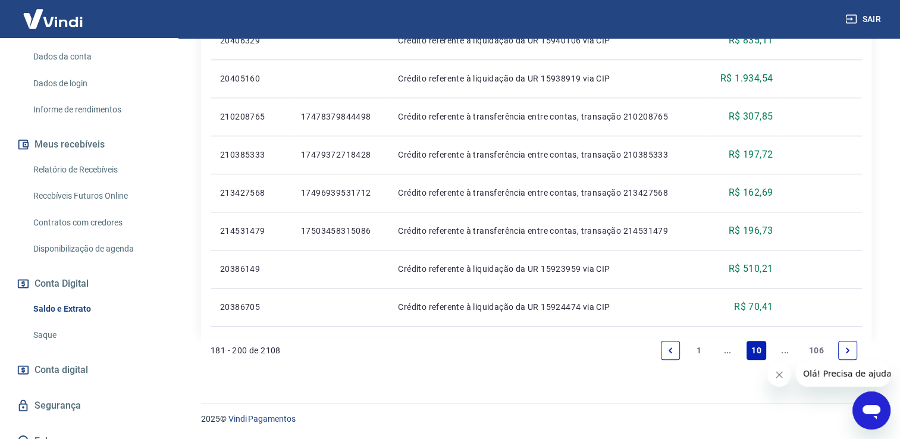
click at [666, 349] on icon "Previous page" at bounding box center [670, 350] width 8 height 8
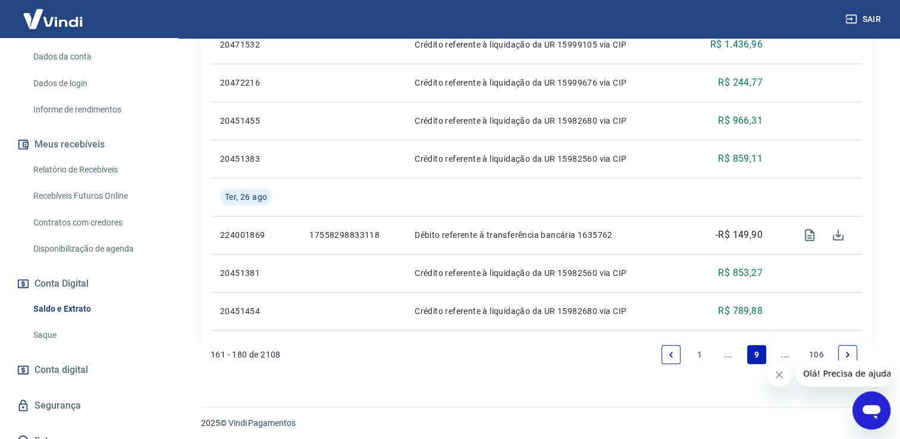
scroll to position [958, 0]
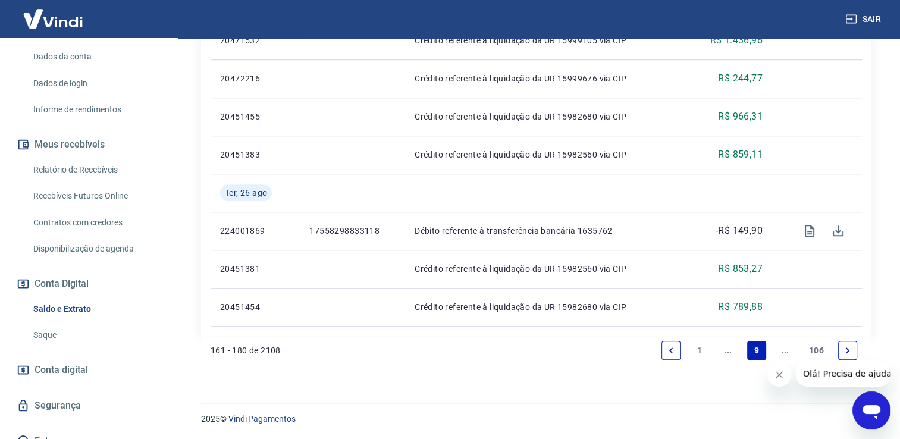
click at [671, 347] on icon "Previous page" at bounding box center [670, 350] width 8 height 8
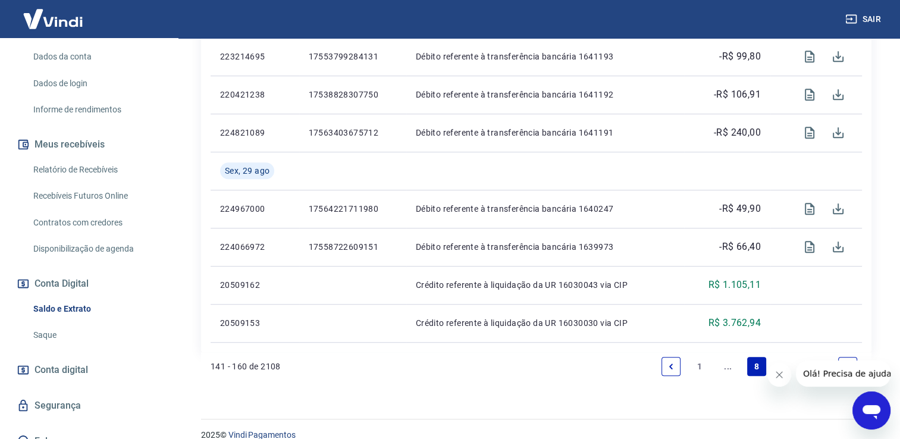
scroll to position [920, 0]
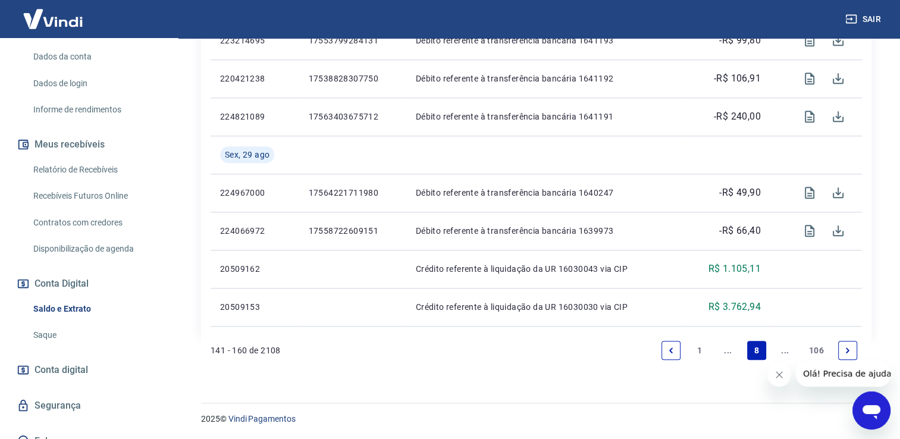
click at [665, 350] on link "Previous page" at bounding box center [670, 350] width 19 height 19
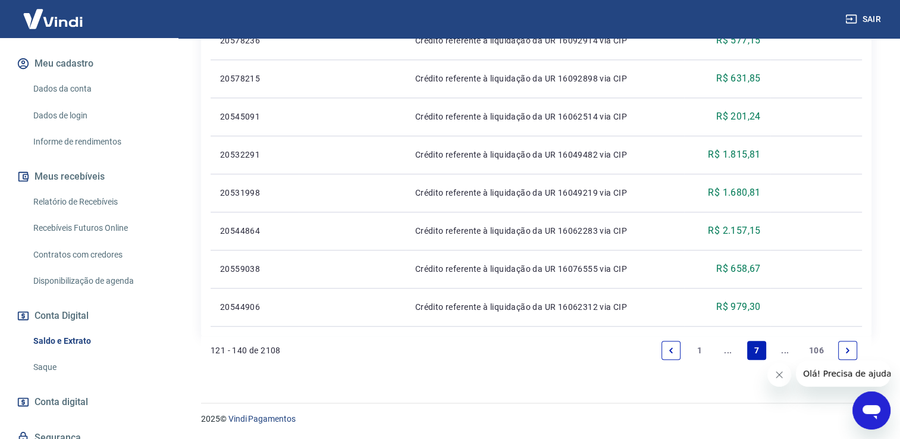
scroll to position [181, 0]
